Goal: Information Seeking & Learning: Learn about a topic

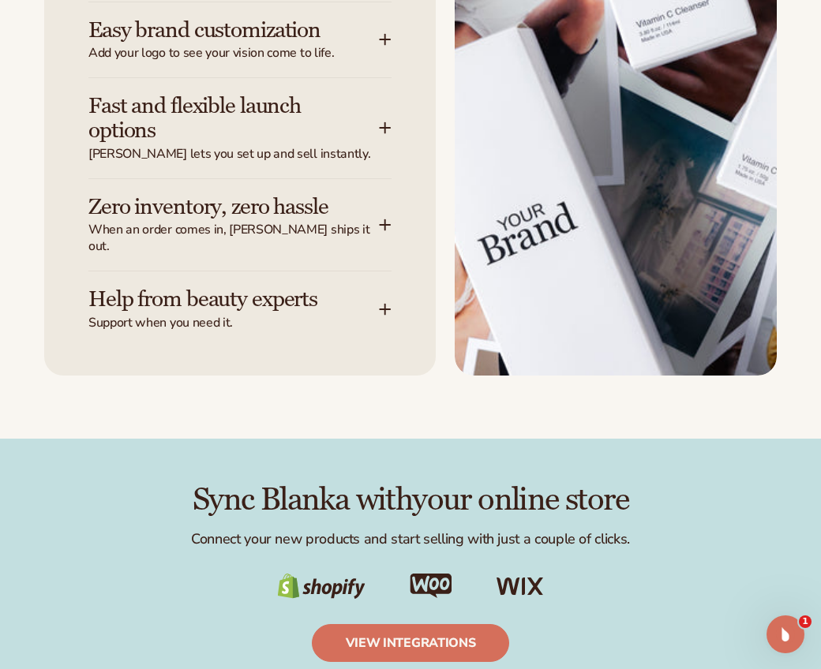
scroll to position [2205, 0]
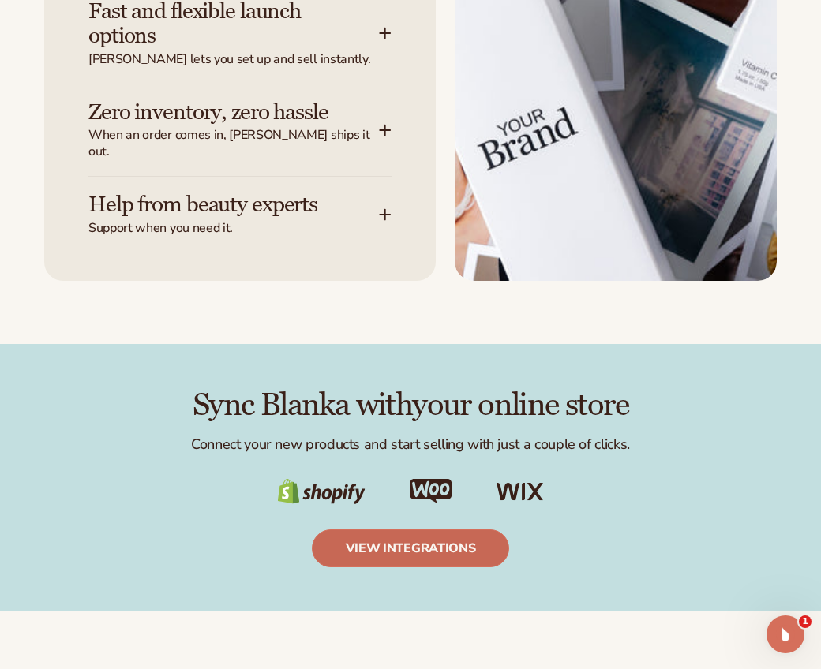
click at [384, 533] on link "view integrations" at bounding box center [411, 549] width 198 height 38
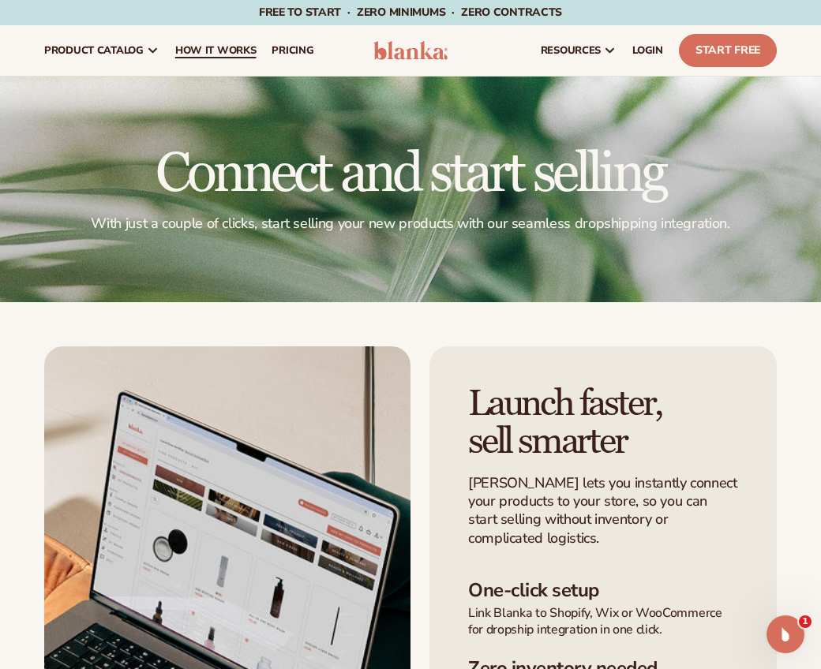
click at [203, 50] on span "How It Works" at bounding box center [215, 50] width 81 height 13
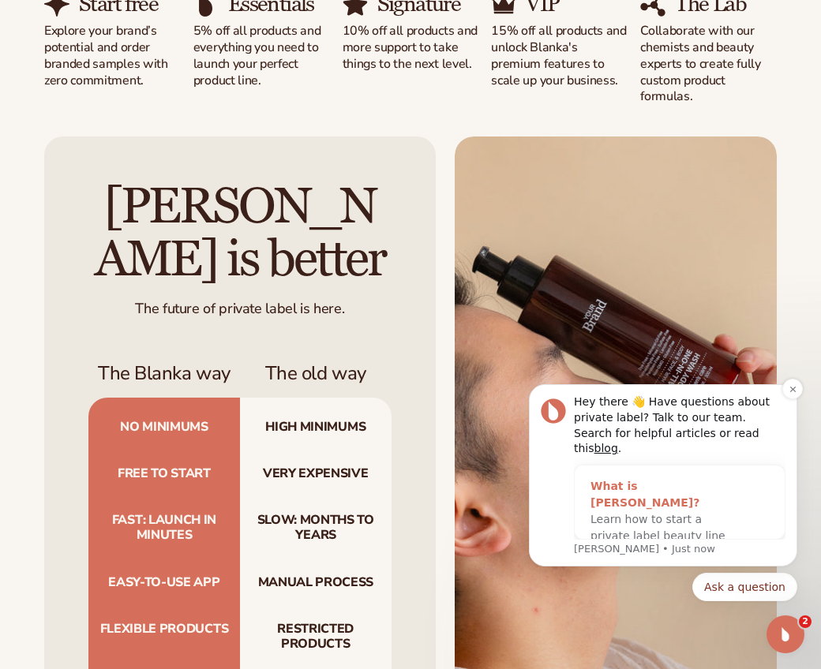
click at [663, 513] on span "Learn how to start a private label beauty line with Blanka" at bounding box center [657, 536] width 135 height 46
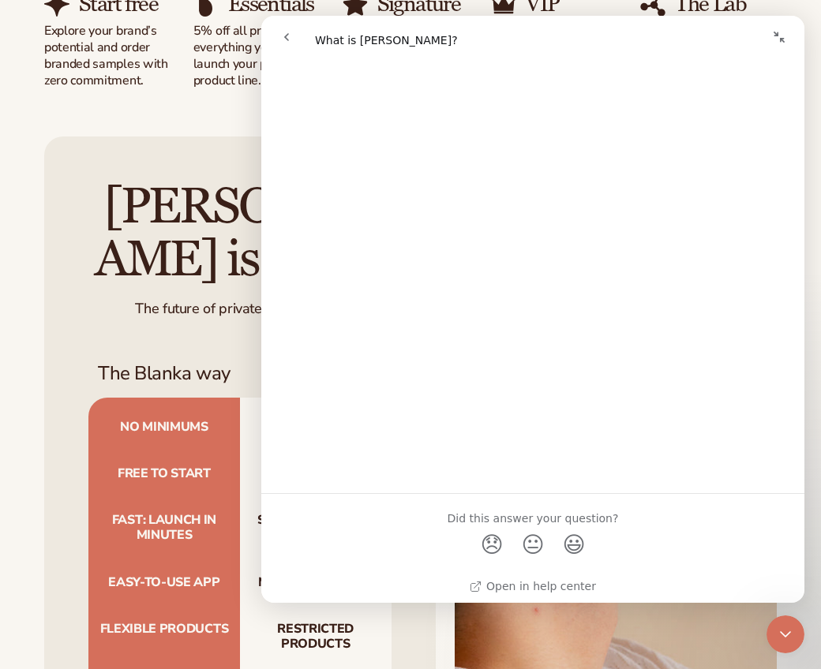
scroll to position [832, 0]
click at [792, 635] on icon "Close Intercom Messenger" at bounding box center [785, 634] width 19 height 19
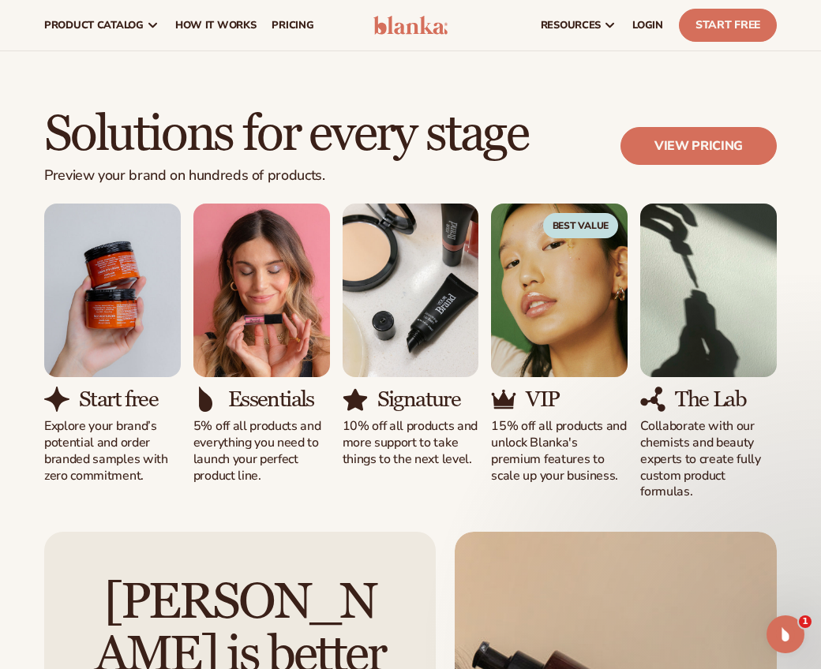
scroll to position [783, 0]
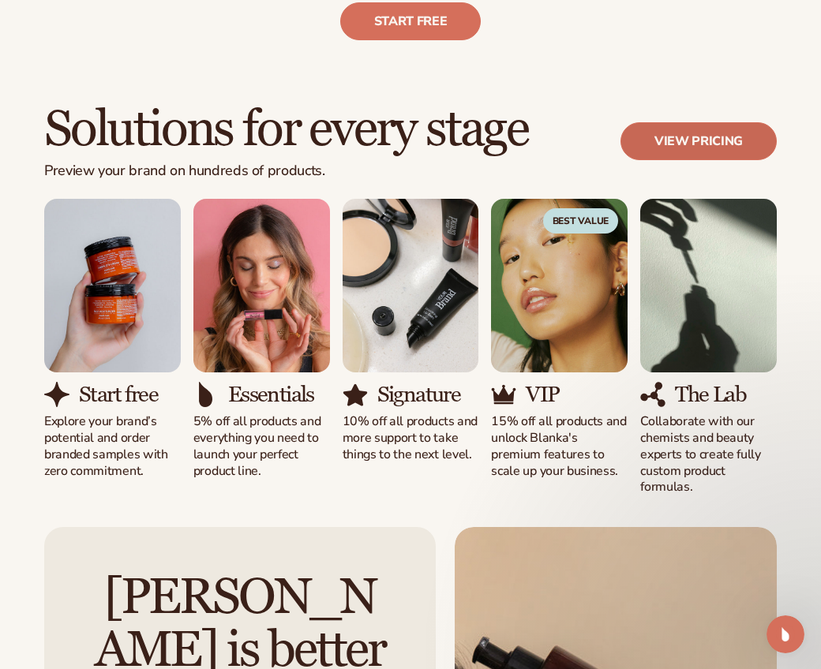
click at [692, 151] on link "View pricing" at bounding box center [698, 141] width 156 height 38
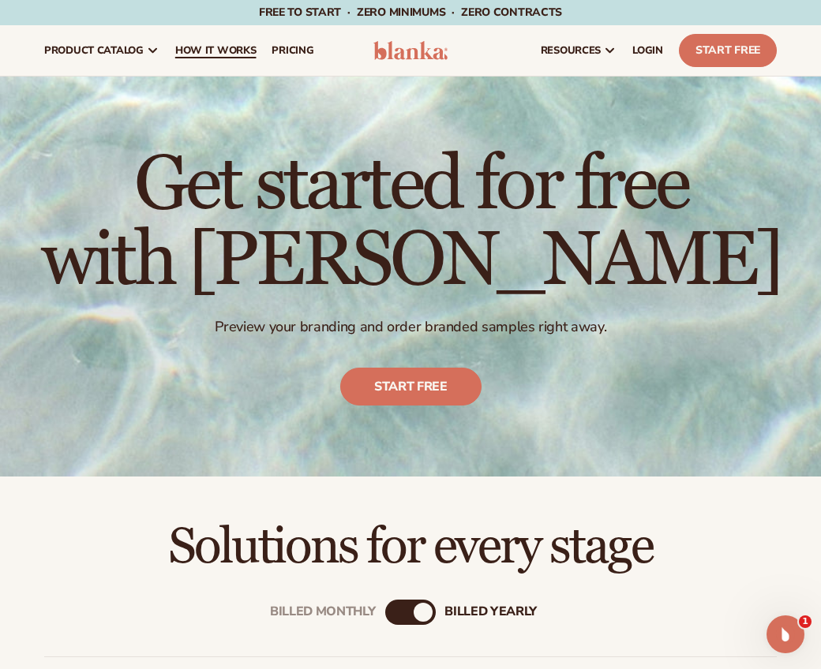
click at [227, 54] on span "How It Works" at bounding box center [215, 50] width 81 height 13
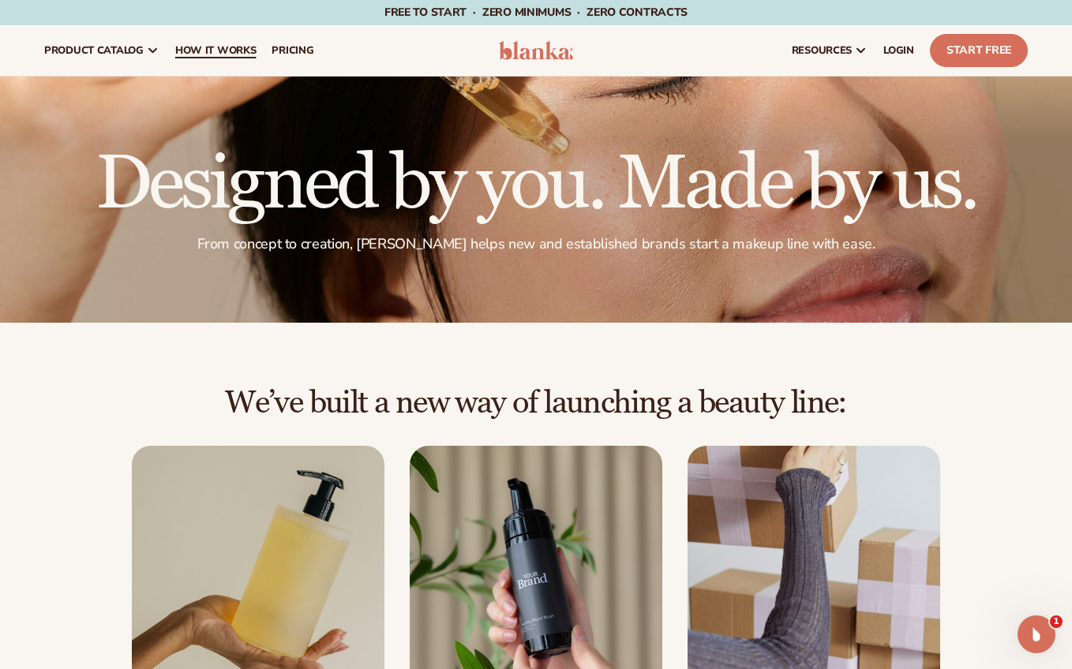
click at [208, 49] on span "How It Works" at bounding box center [215, 50] width 81 height 13
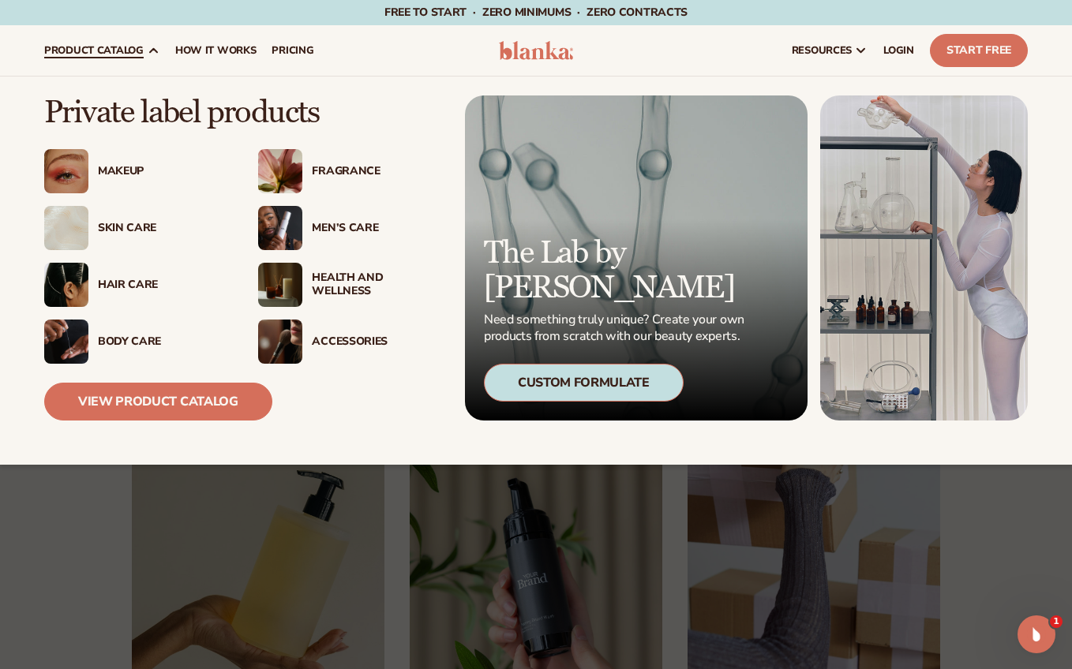
click at [85, 224] on img at bounding box center [66, 228] width 44 height 44
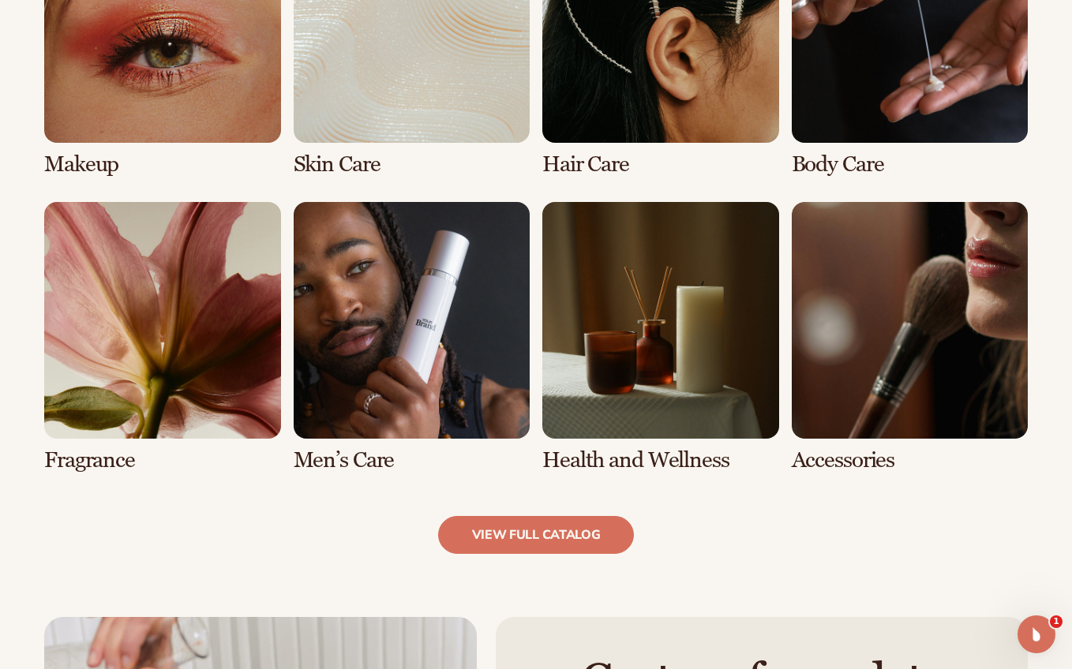
scroll to position [1273, 0]
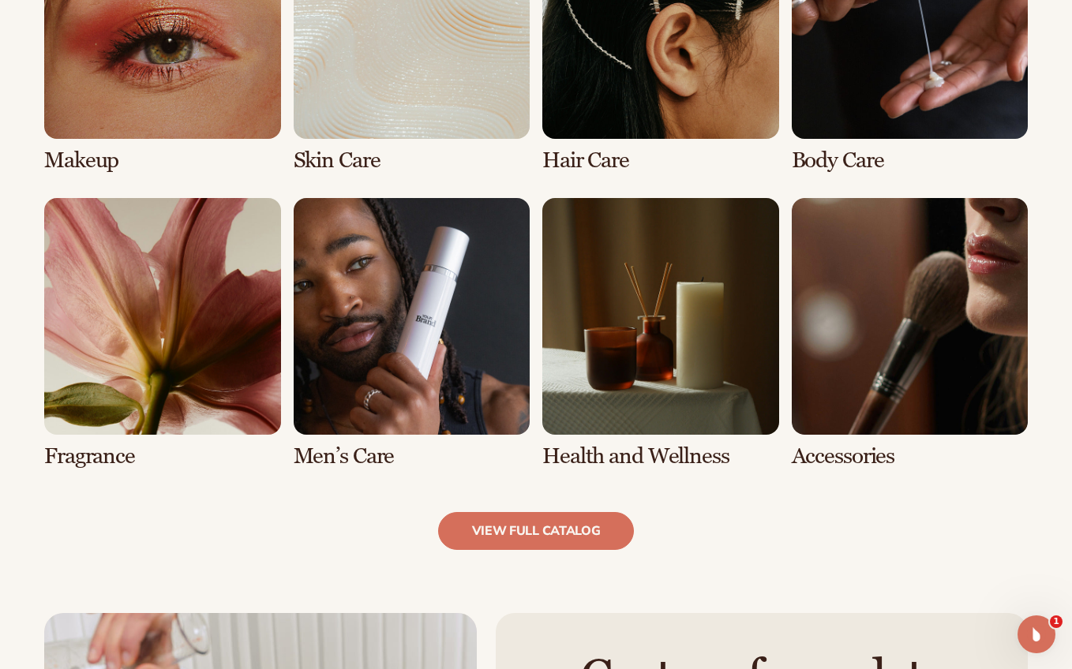
drag, startPoint x: 1077, startPoint y: 62, endPoint x: 1047, endPoint y: 314, distance: 254.3
click at [144, 386] on link "5 / 8" at bounding box center [162, 333] width 237 height 270
click at [129, 453] on link "5 / 8" at bounding box center [162, 333] width 237 height 270
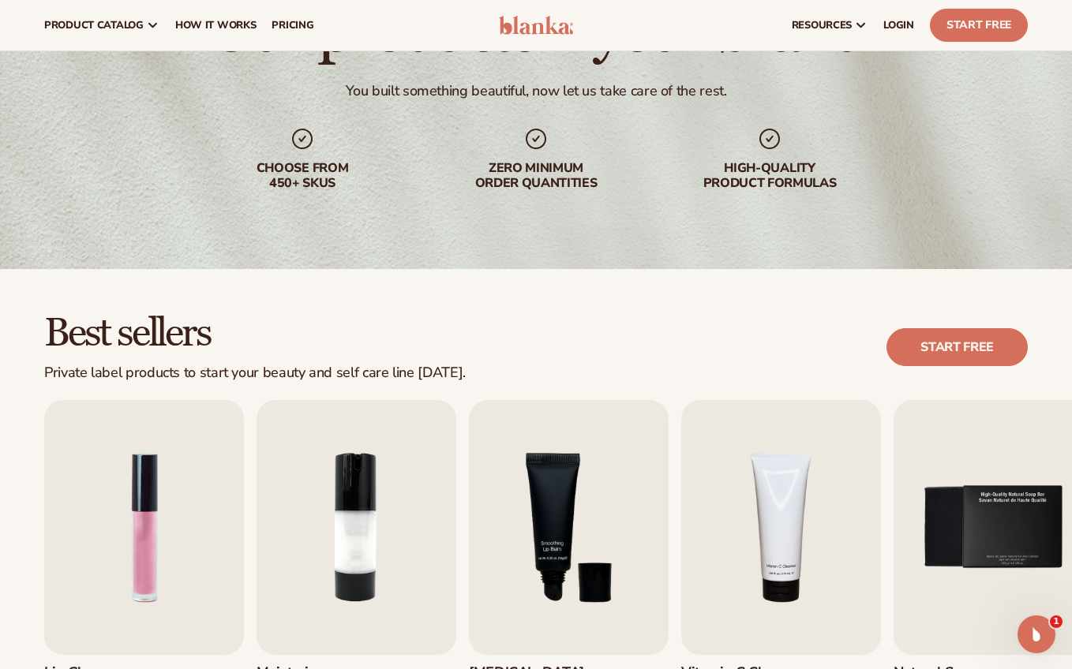
click at [129, 453] on link "Lip Gloss Makeup $16 PROFIT" at bounding box center [144, 565] width 200 height 331
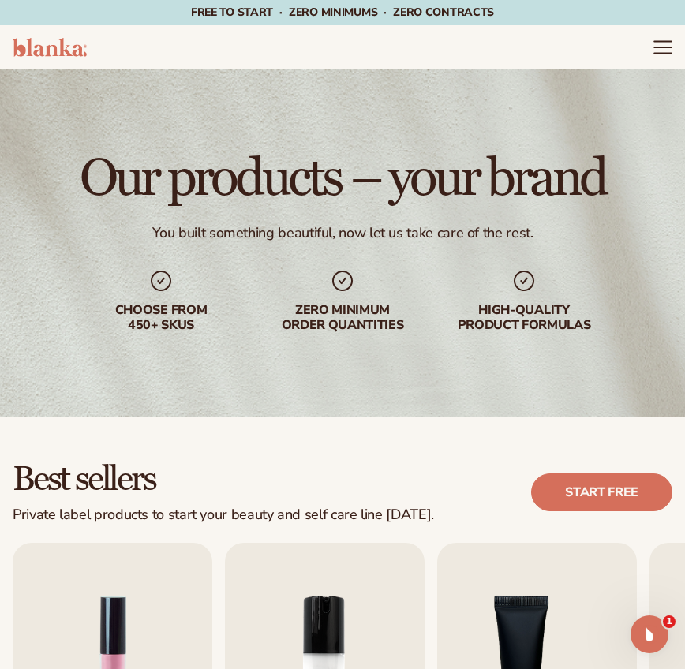
click at [663, 50] on icon "Menu" at bounding box center [663, 47] width 21 height 21
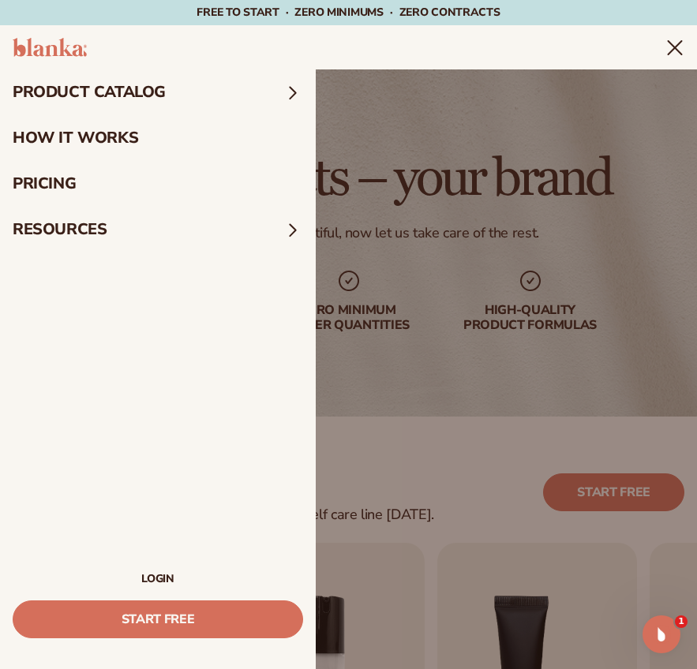
click at [163, 577] on link "LOGIN" at bounding box center [158, 579] width 290 height 11
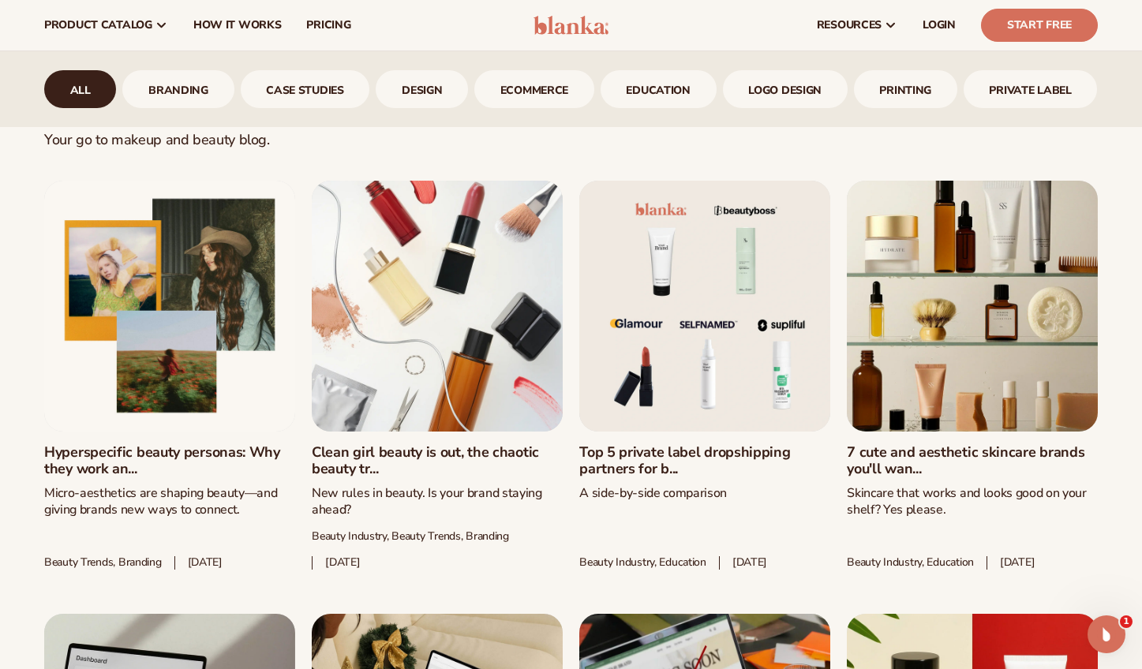
scroll to position [714, 0]
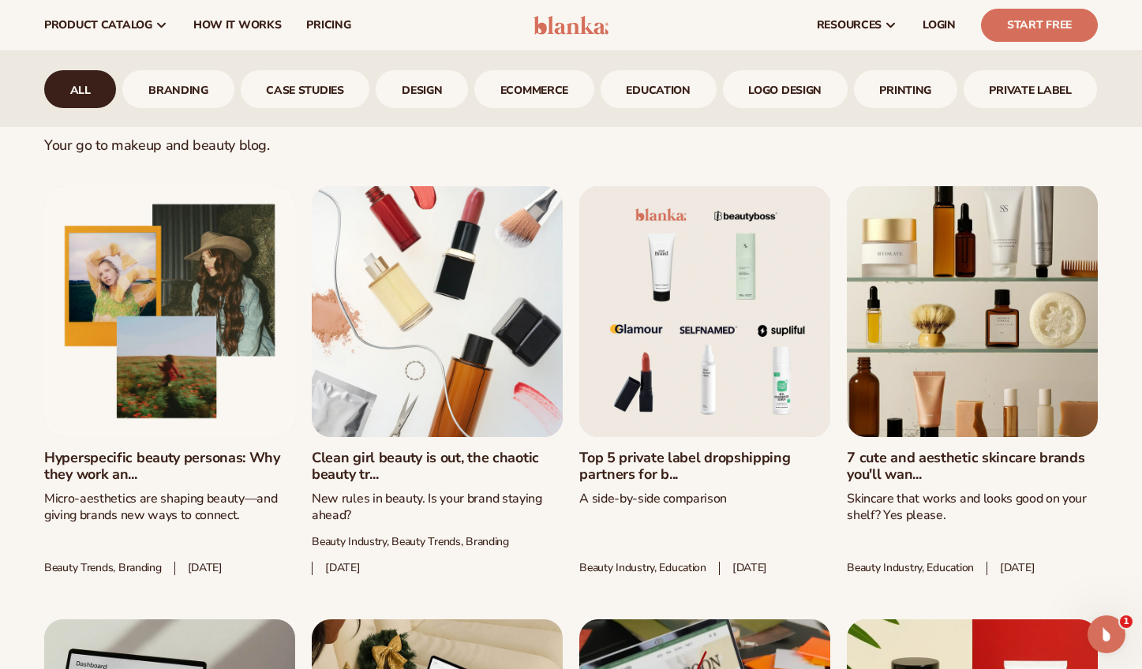
click at [946, 450] on link "7 cute and aesthetic skincare brands you'll wan..." at bounding box center [972, 467] width 251 height 34
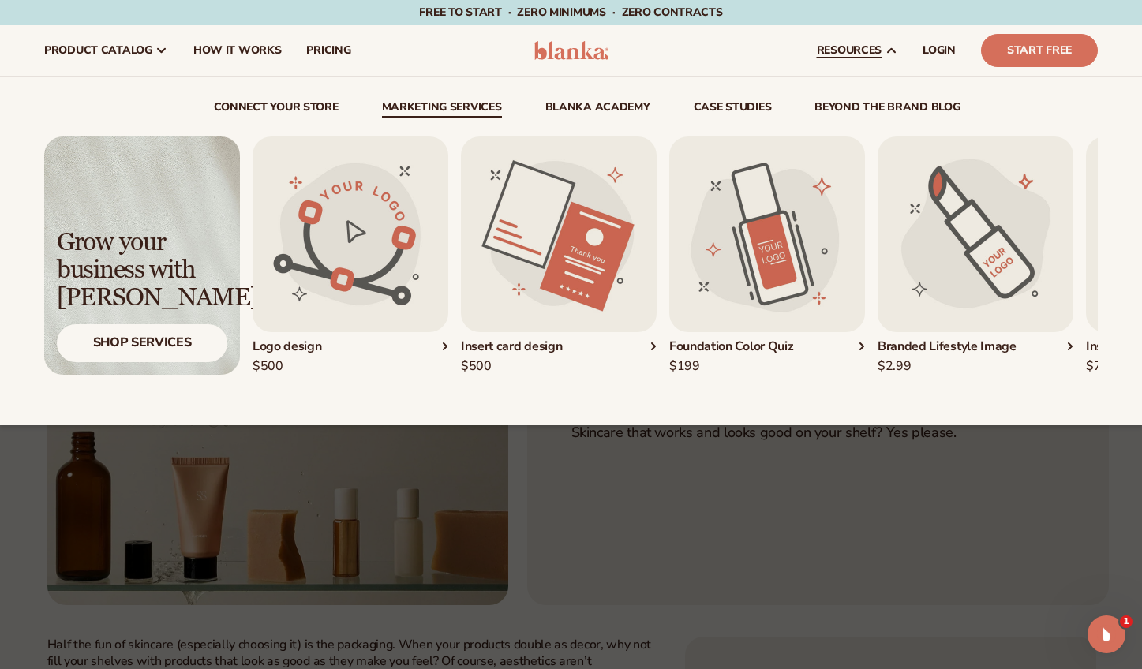
click at [1070, 347] on div "Branded Lifestyle Image" at bounding box center [976, 347] width 196 height 17
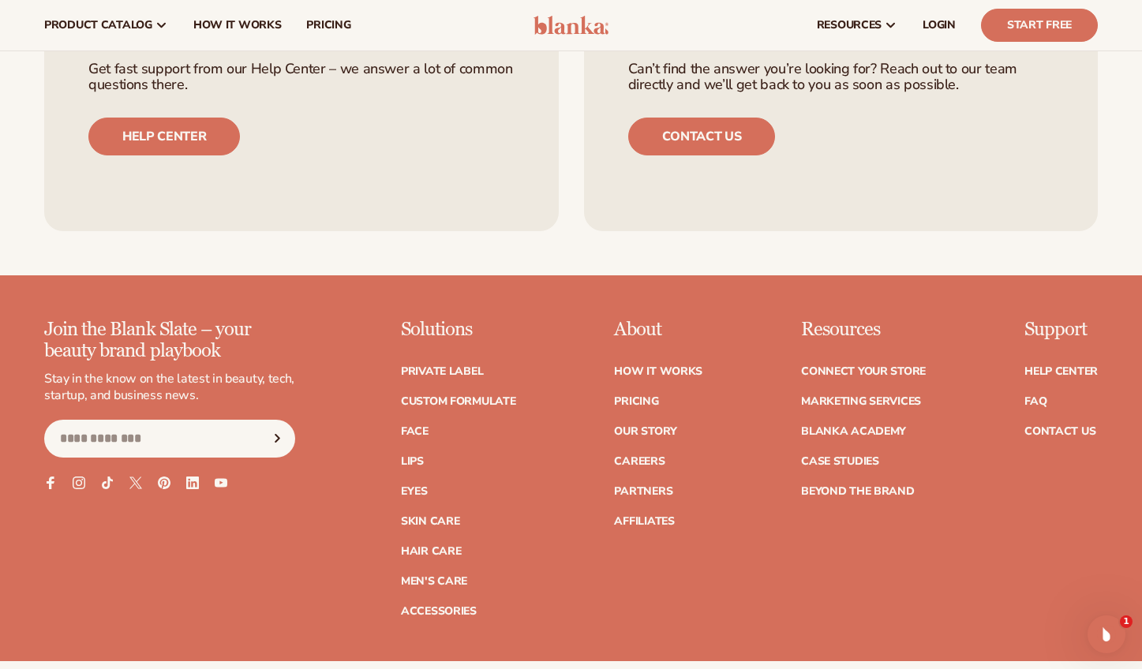
scroll to position [1212, 0]
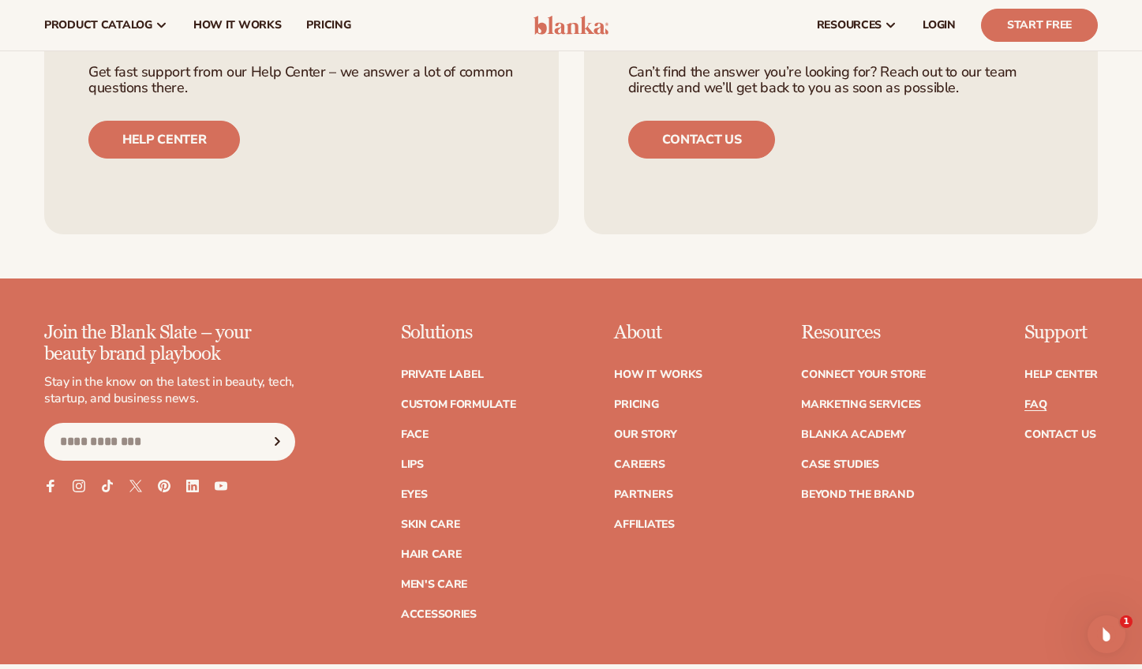
click at [1037, 405] on link "FAQ" at bounding box center [1035, 404] width 22 height 11
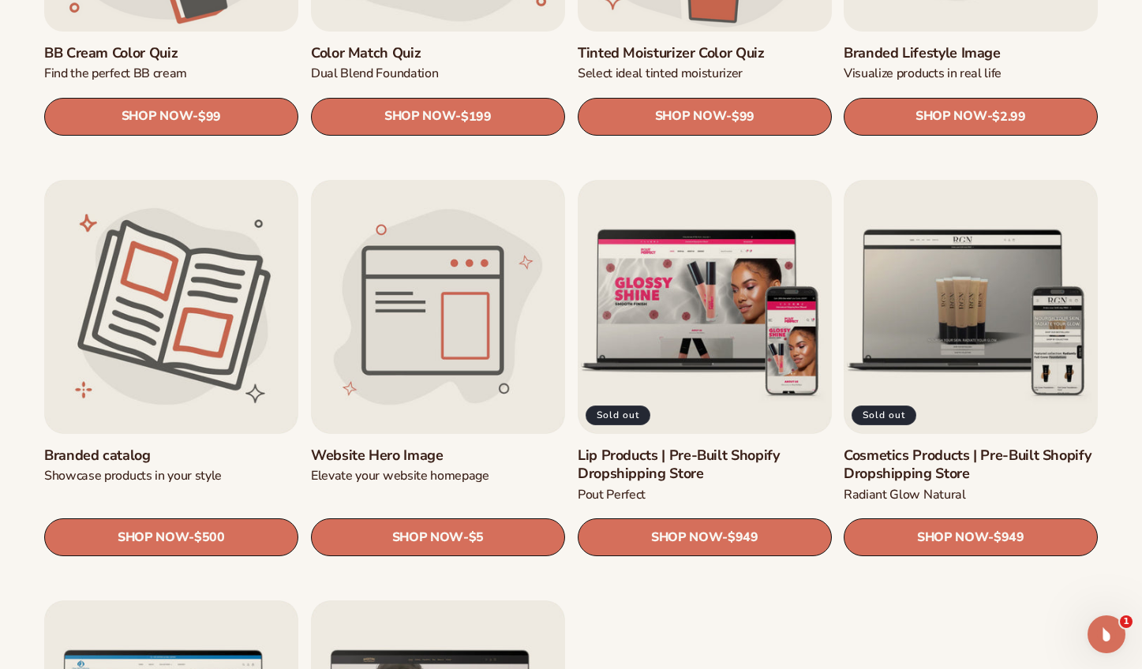
scroll to position [1590, 0]
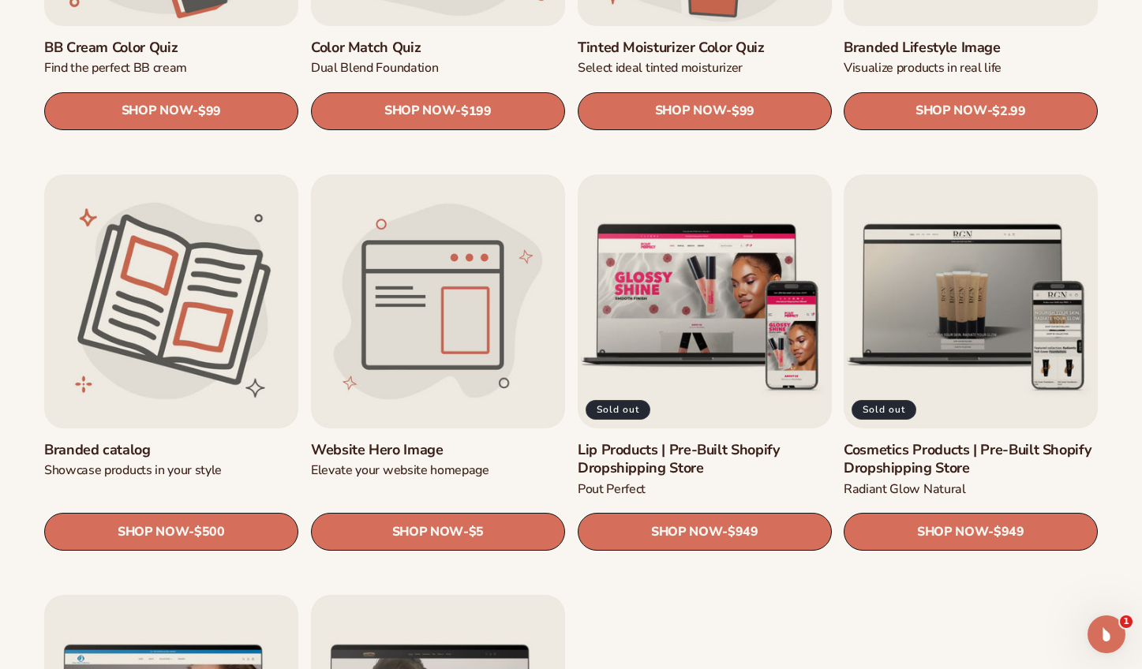
drag, startPoint x: 1149, startPoint y: 47, endPoint x: 1132, endPoint y: 301, distance: 254.0
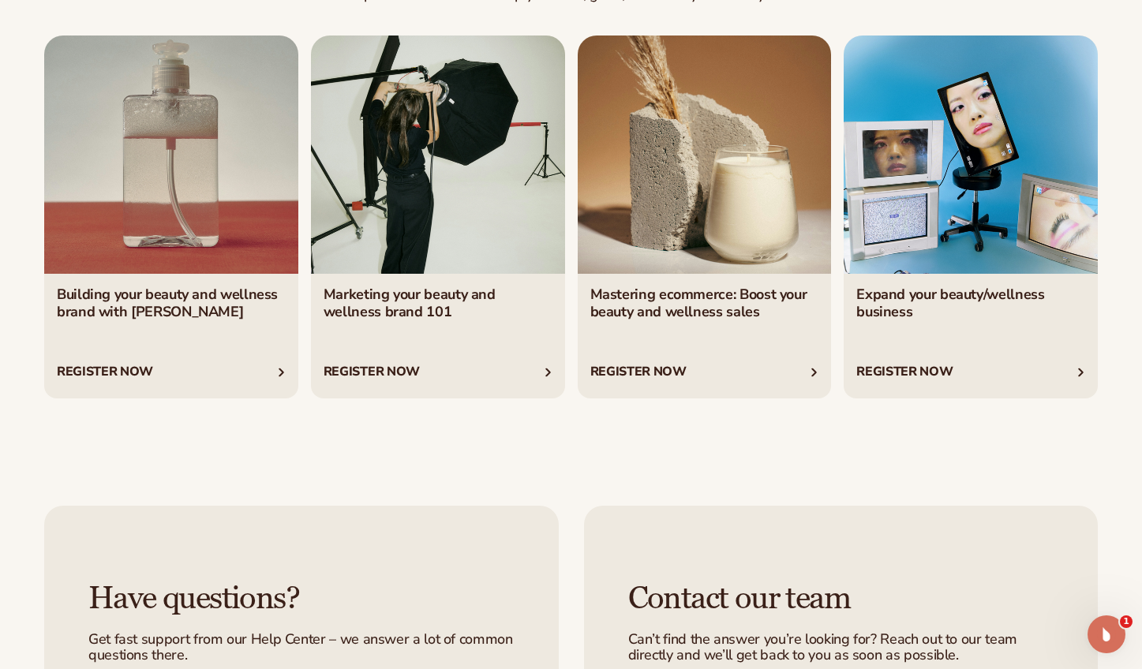
scroll to position [2773, 0]
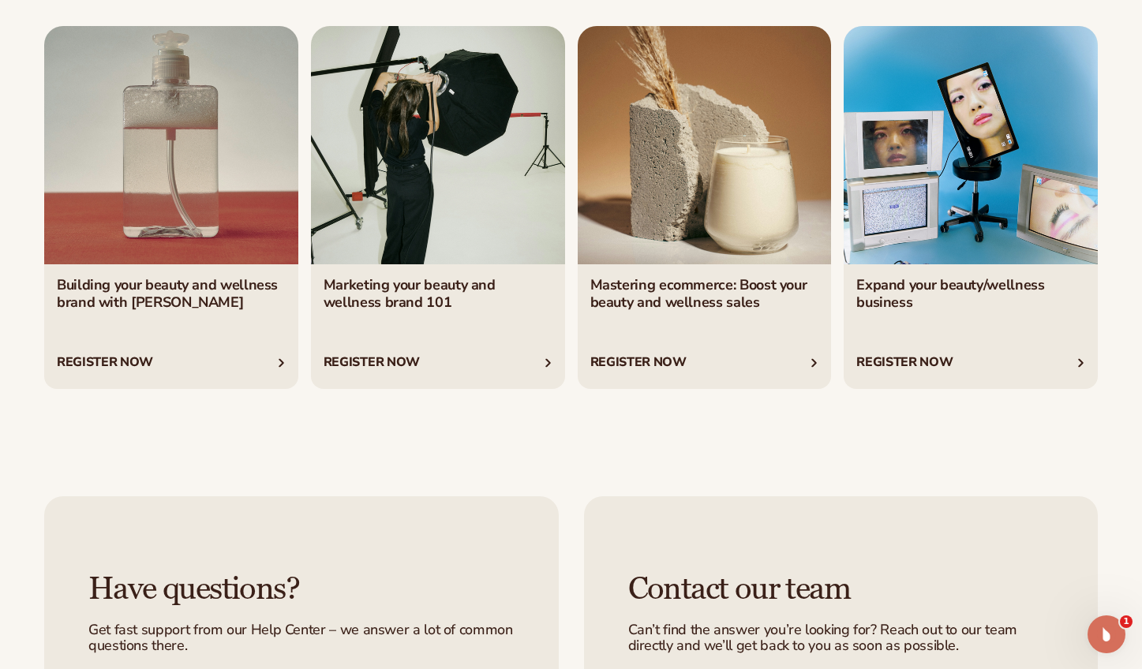
click at [160, 298] on link "1 / 4" at bounding box center [171, 207] width 254 height 363
